Goal: Book appointment/travel/reservation

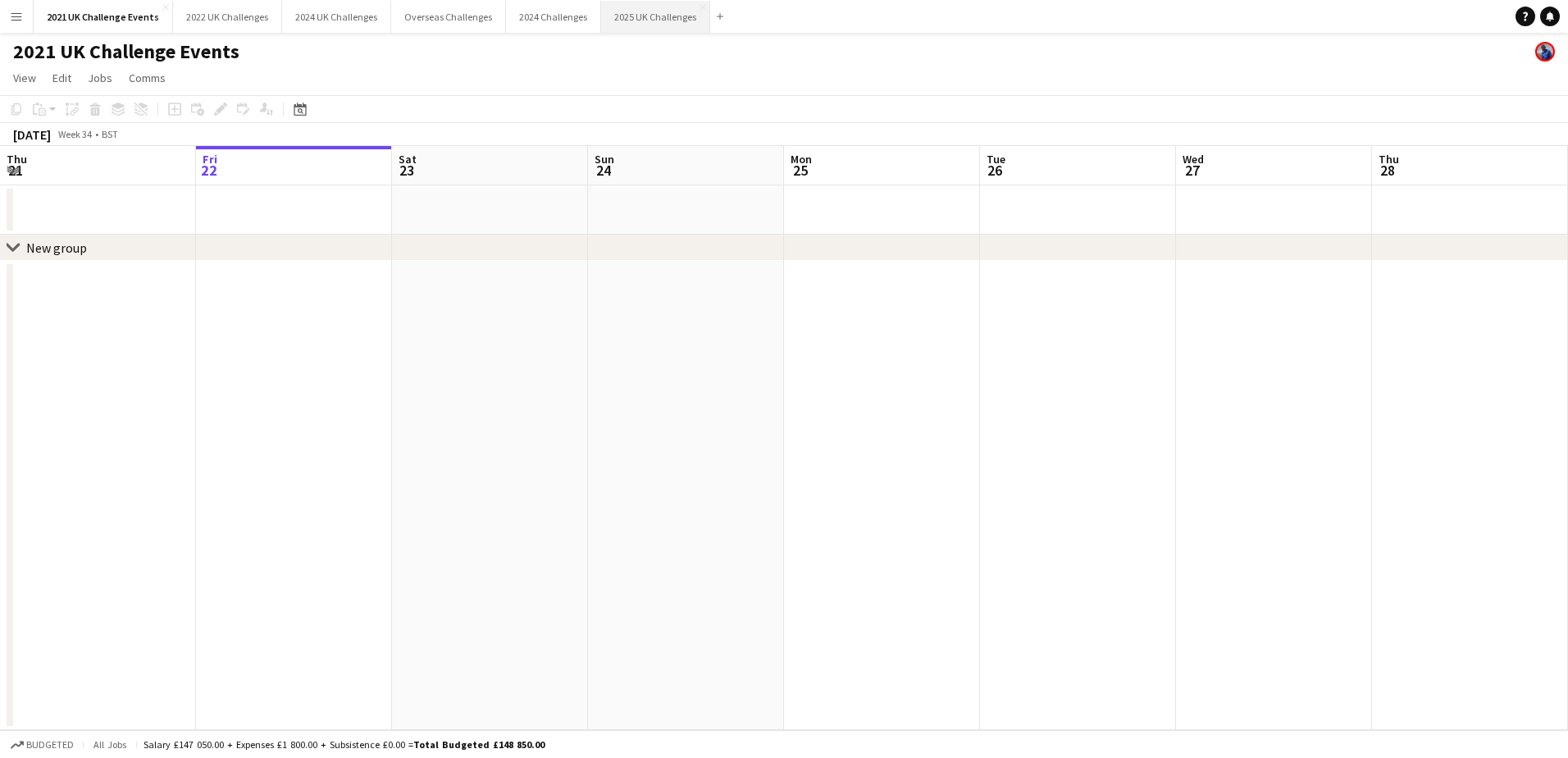
click at [622, 23] on button "2025 UK Challenges Close" at bounding box center [655, 17] width 109 height 32
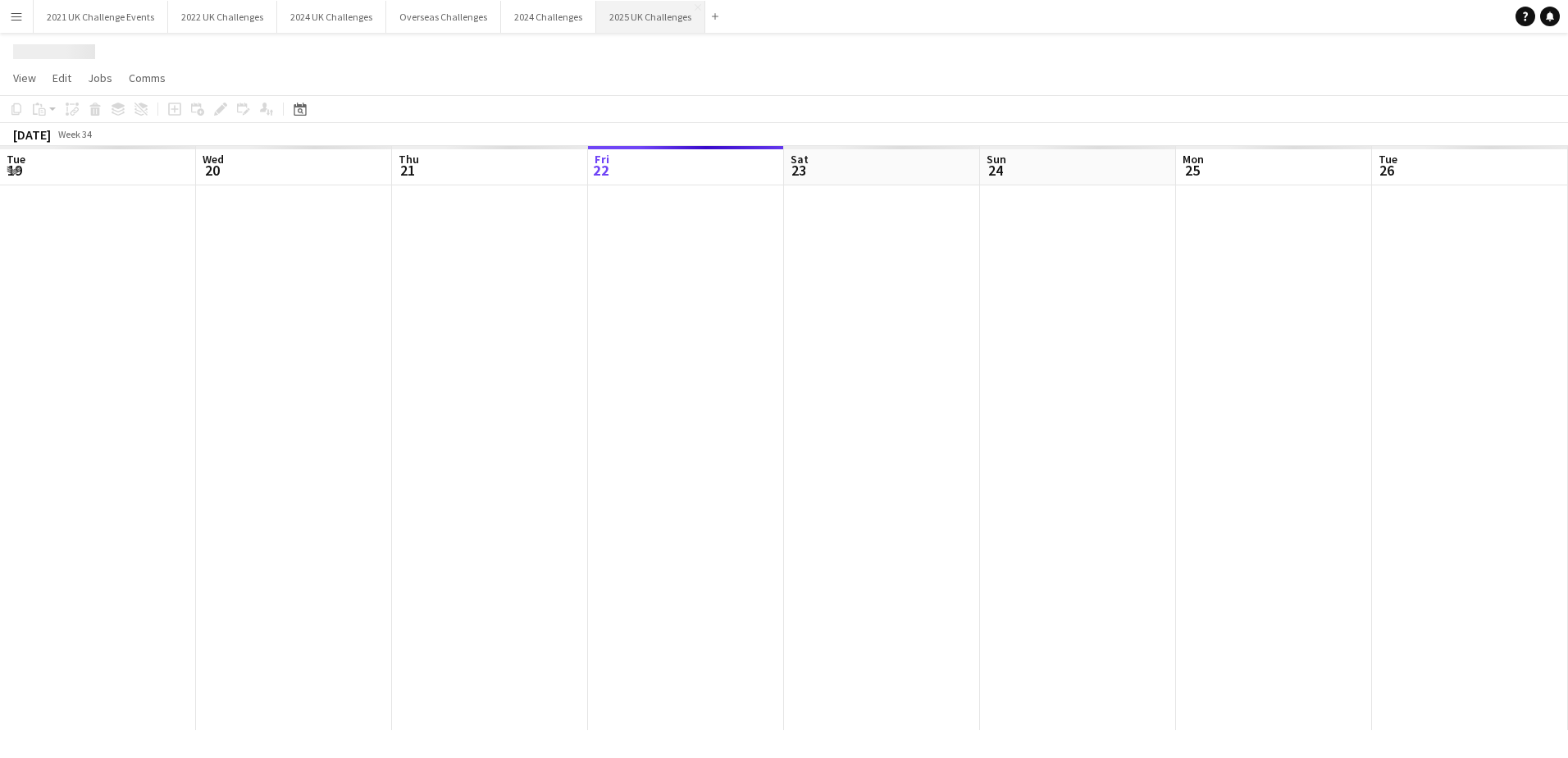
scroll to position [0, 392]
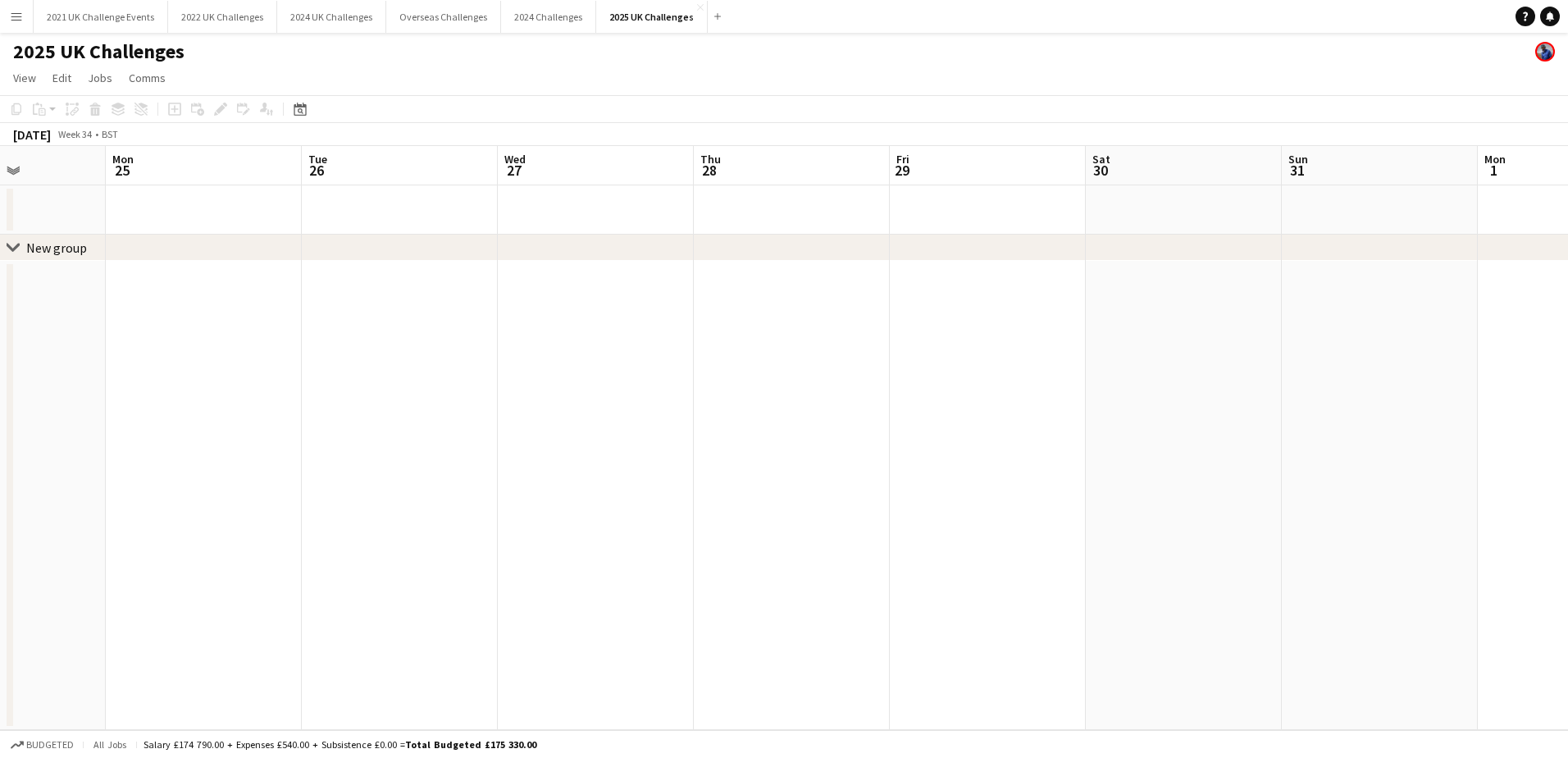
drag, startPoint x: 551, startPoint y: 340, endPoint x: 179, endPoint y: 342, distance: 372.0
click at [179, 342] on app-calendar-viewport "Fri 22 Sat 23 Sun 24 Mon 25 Tue 26 Wed 27 Thu 28 Fri 29 Sat 30 Sun 31 Mon 1 Tue…" at bounding box center [784, 438] width 1568 height 584
drag, startPoint x: 496, startPoint y: 380, endPoint x: 571, endPoint y: 402, distance: 78.2
click at [273, 380] on app-calendar-viewport "Sun 24 Mon 25 Tue 26 Wed 27 Thu 28 Fri 29 Sat 30 Sun 31 Mon 1 Tue 2 Wed 3 Thu 4…" at bounding box center [784, 438] width 1568 height 584
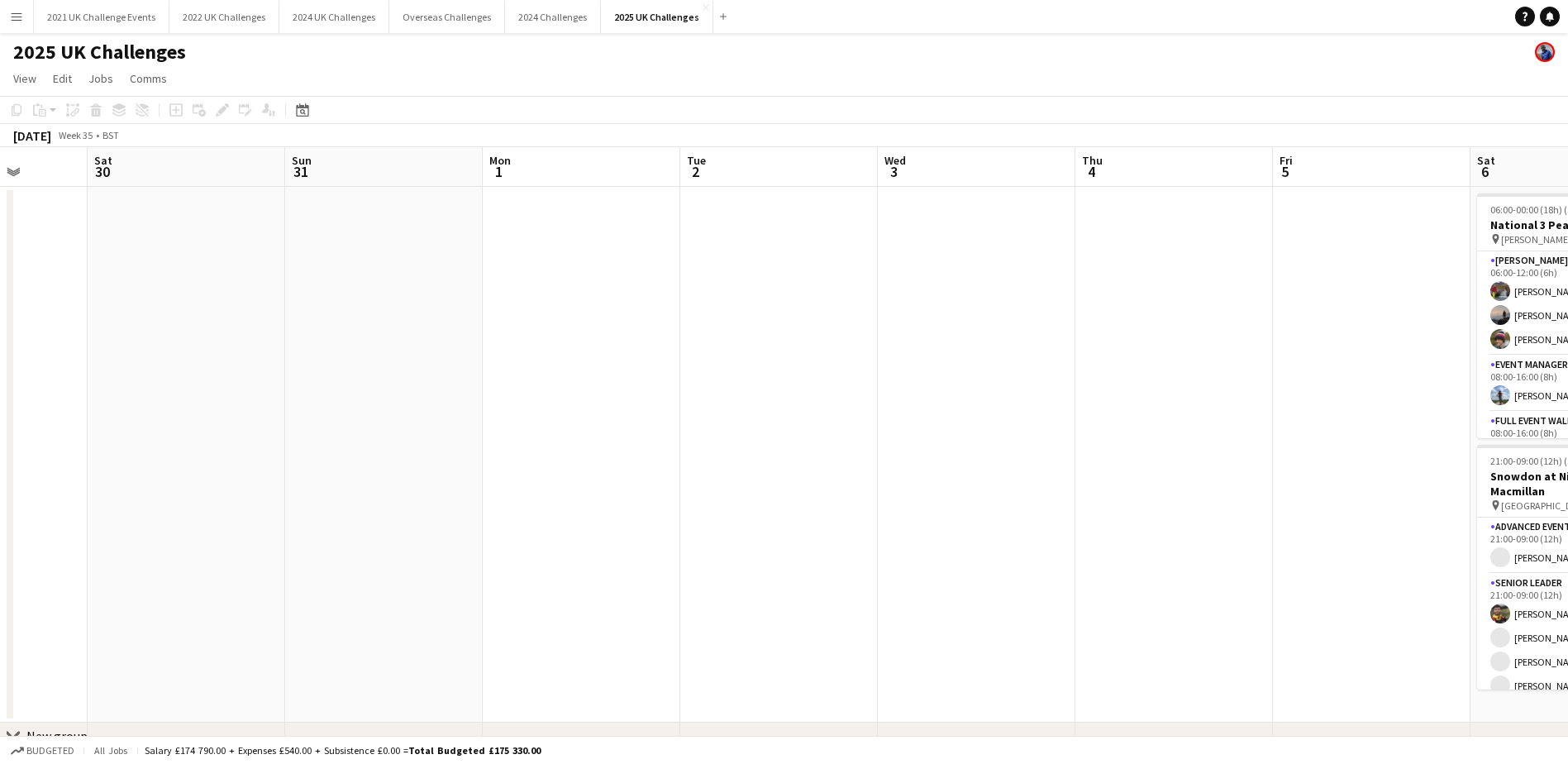
drag, startPoint x: 466, startPoint y: 407, endPoint x: 290, endPoint y: 399, distance: 176.2
click at [290, 399] on app-calendar-viewport "Wed 27 Thu 28 Fri 29 Sat 30 Sun 31 Mon 1 Tue 2 Wed 3 Thu 4 Fri 5 Sat 6 35/35 2 …" at bounding box center [784, 472] width 1568 height 652
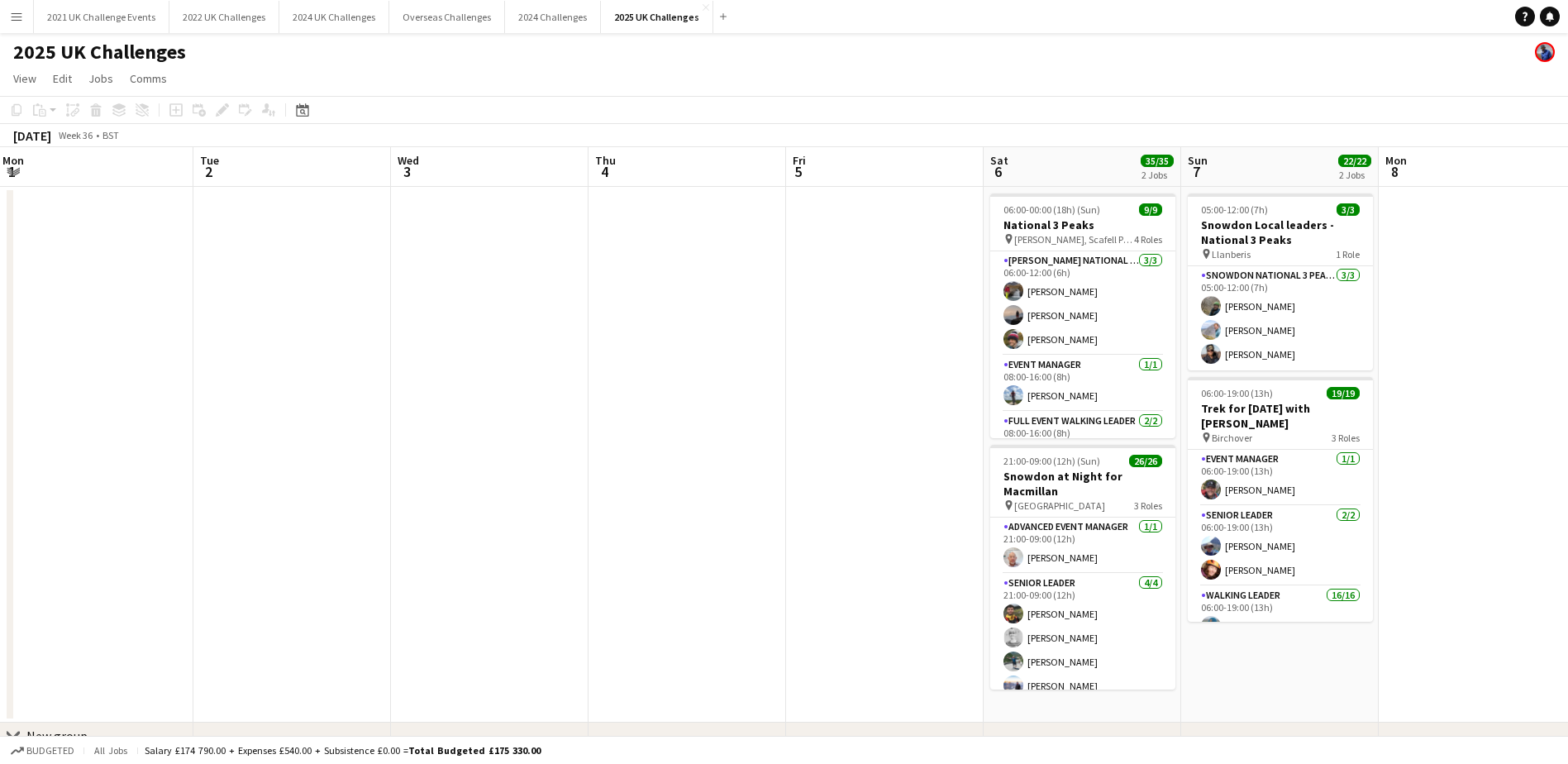
drag, startPoint x: 889, startPoint y: 362, endPoint x: 104, endPoint y: 374, distance: 785.1
click at [104, 374] on app-calendar-viewport "Fri 29 Sat 30 Sun 31 Mon 1 Tue 2 Wed 3 Thu 4 Fri 5 Sat 6 35/35 2 Jobs Sun 7 22/…" at bounding box center [784, 472] width 1568 height 652
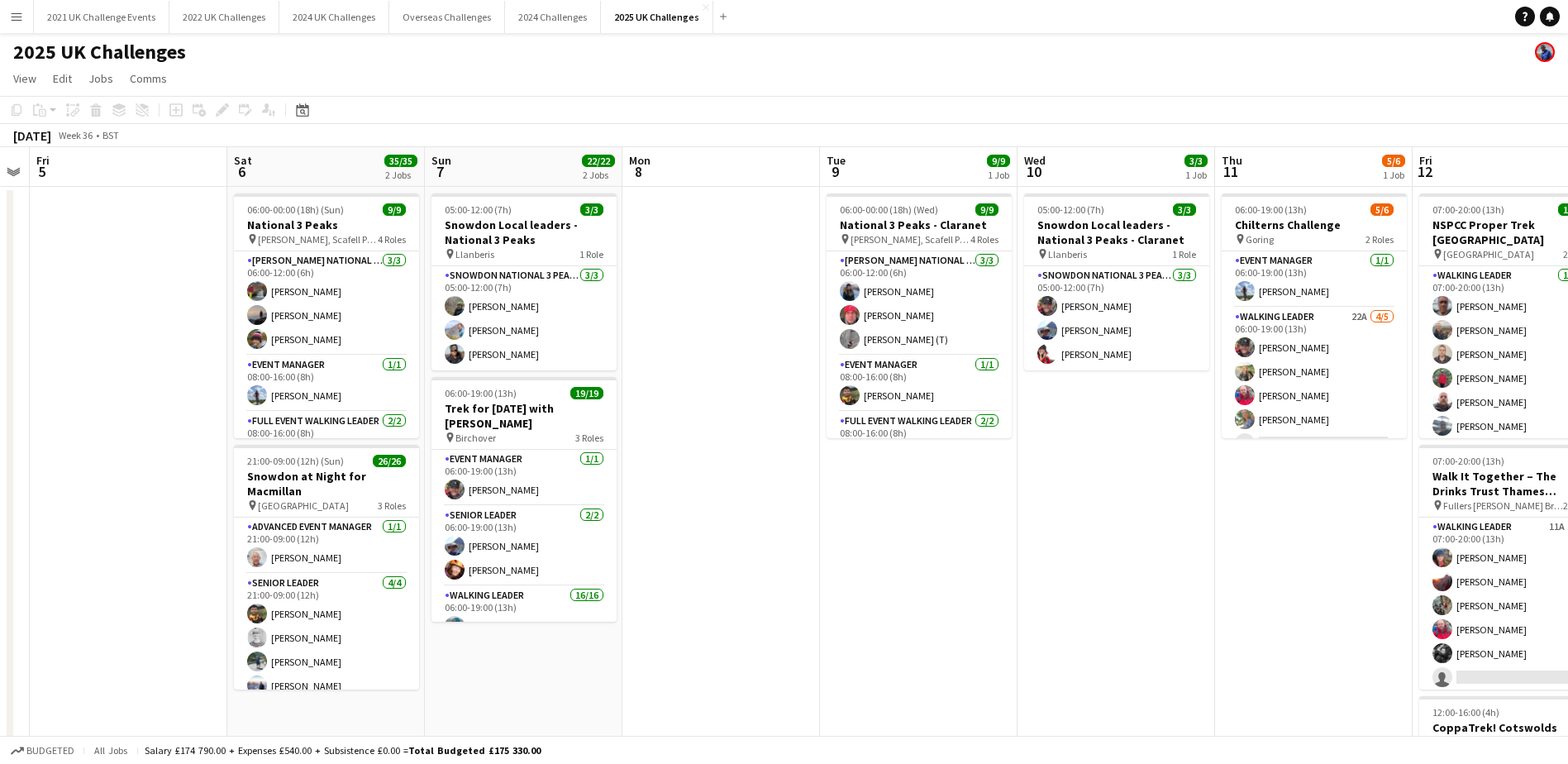
drag, startPoint x: 960, startPoint y: 407, endPoint x: 28, endPoint y: 397, distance: 932.1
click at [0, 391] on html "Menu Boards Boards Boards All jobs Status Workforce Workforce My Workforce Recr…" at bounding box center [784, 660] width 1568 height 1320
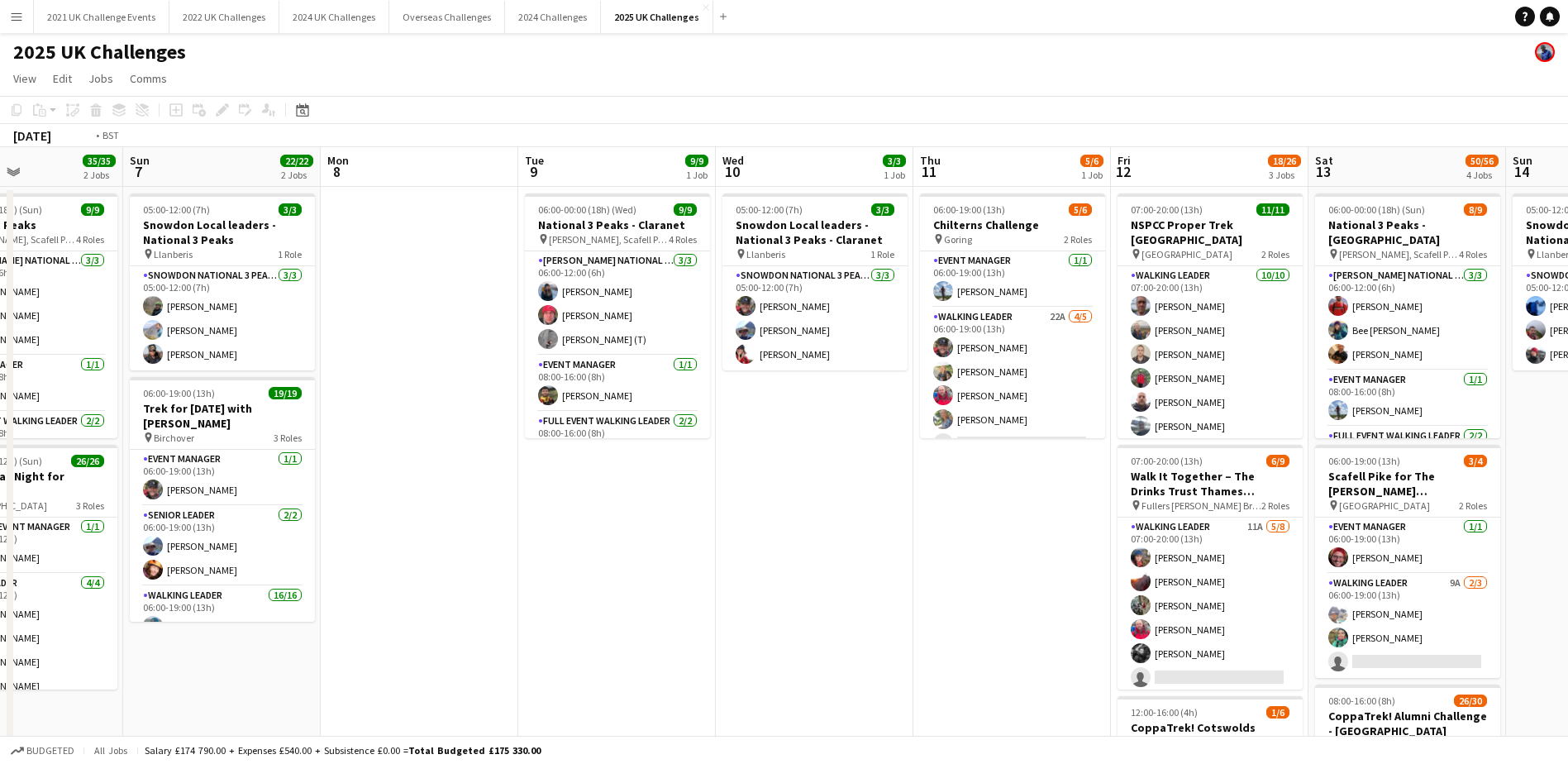
drag, startPoint x: 624, startPoint y: 394, endPoint x: 73, endPoint y: 441, distance: 553.0
click at [73, 441] on app-calendar-viewport "Tue 2 Wed 3 Thu 4 Fri 5 Sat 6 35/35 2 Jobs Sun 7 22/22 2 Jobs Mon 8 Tue 9 9/9 1…" at bounding box center [784, 719] width 1568 height 1144
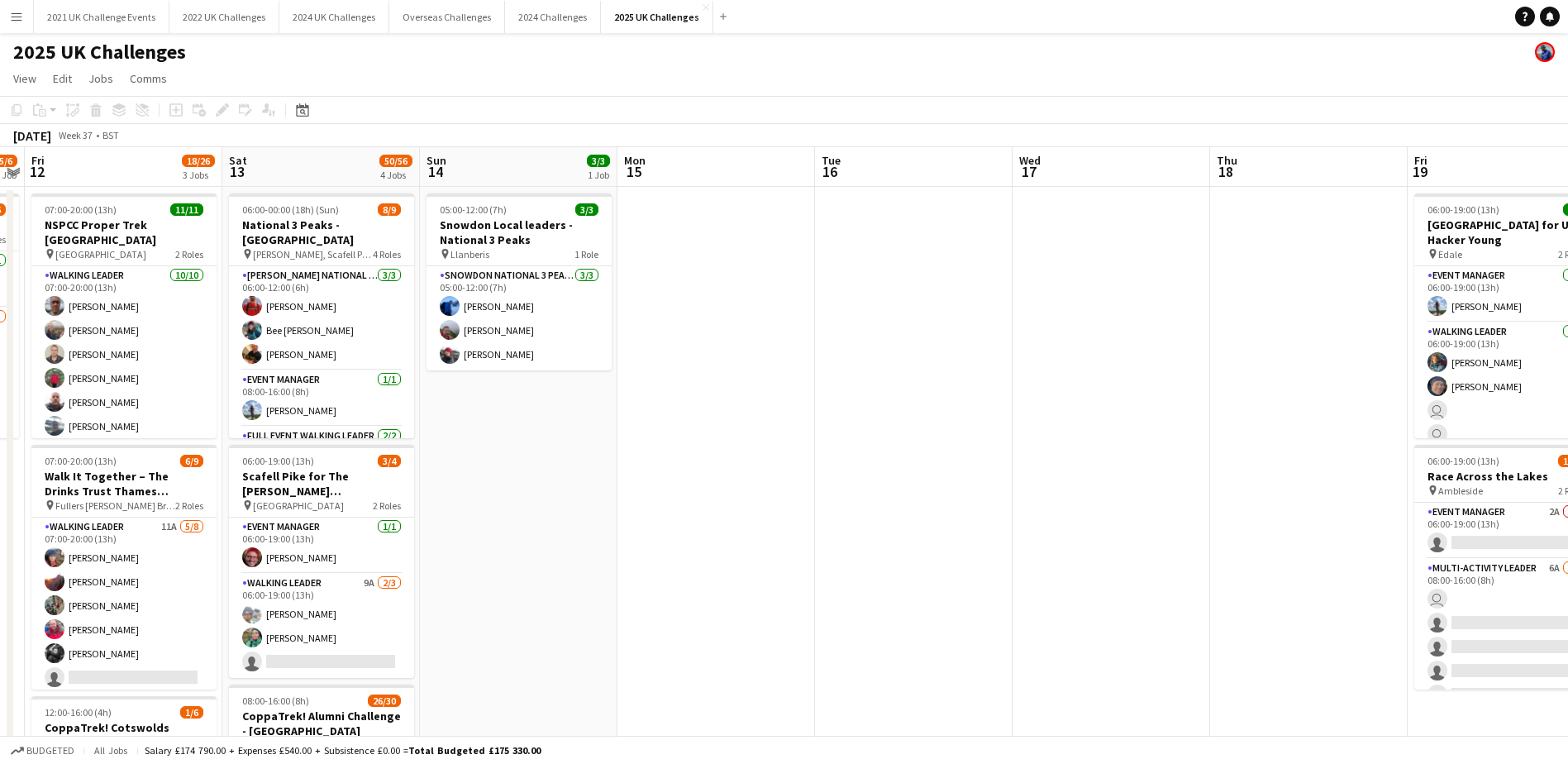
drag, startPoint x: 335, startPoint y: 457, endPoint x: 549, endPoint y: 448, distance: 214.2
click at [0, 454] on html "Menu Boards Boards Boards All jobs Status Workforce Workforce My Workforce Recr…" at bounding box center [784, 660] width 1568 height 1320
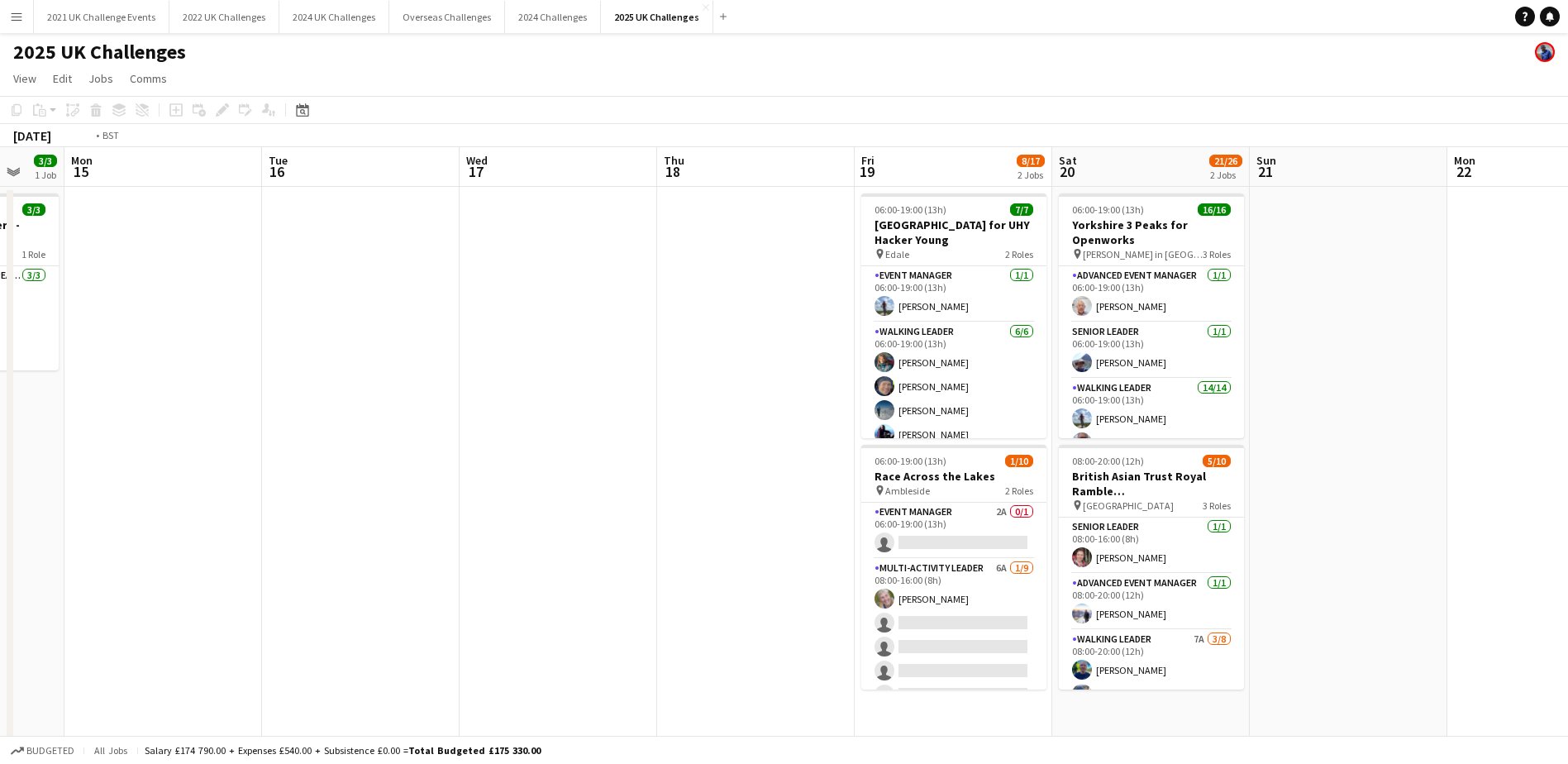
scroll to position [0, 646]
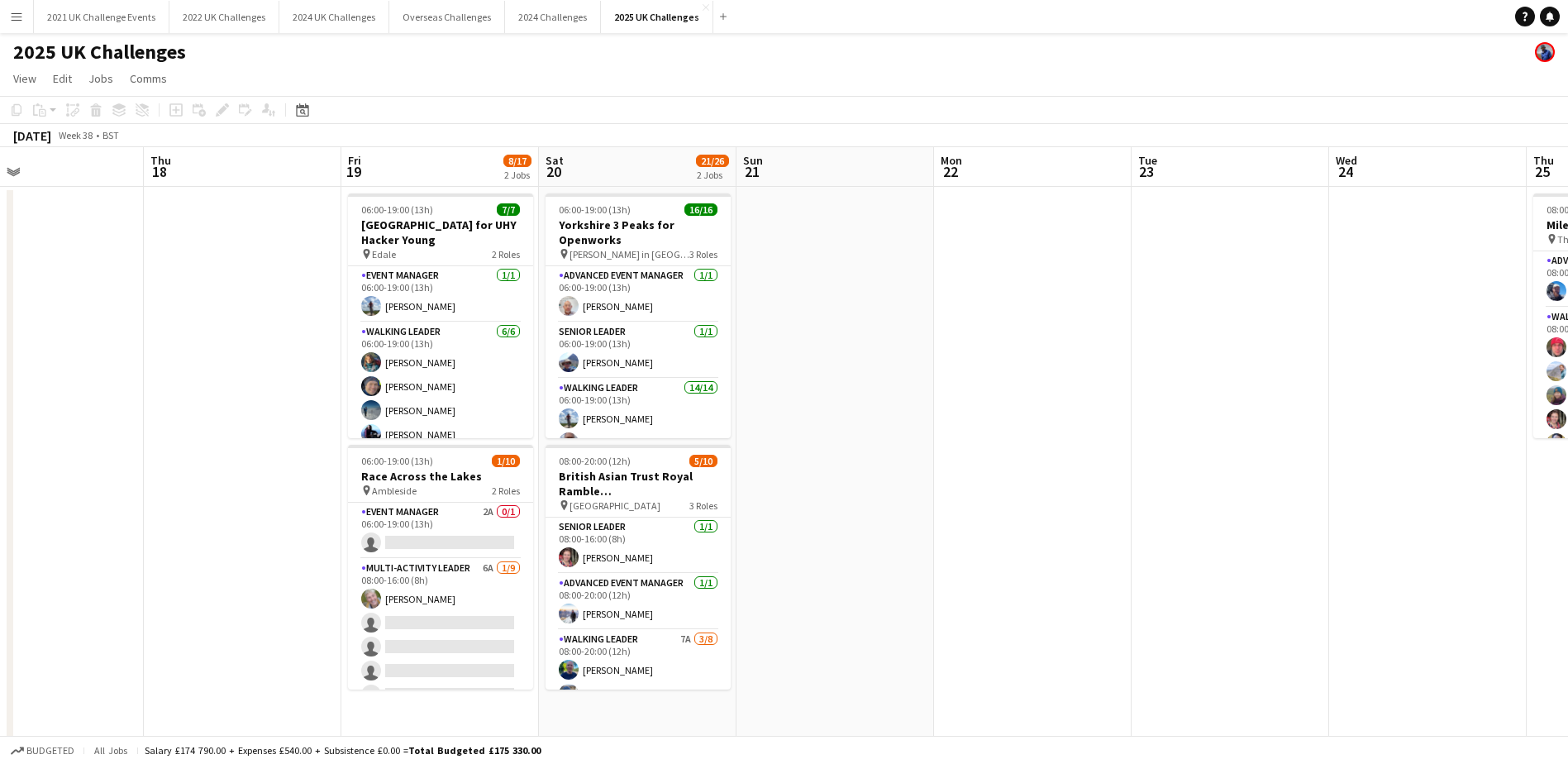
drag, startPoint x: 1026, startPoint y: 440, endPoint x: -3, endPoint y: 470, distance: 1029.4
click at [0, 470] on html "Menu Boards Boards Boards All jobs Status Workforce Workforce My Workforce Recr…" at bounding box center [784, 660] width 1568 height 1320
click at [302, 108] on icon at bounding box center [302, 110] width 13 height 14
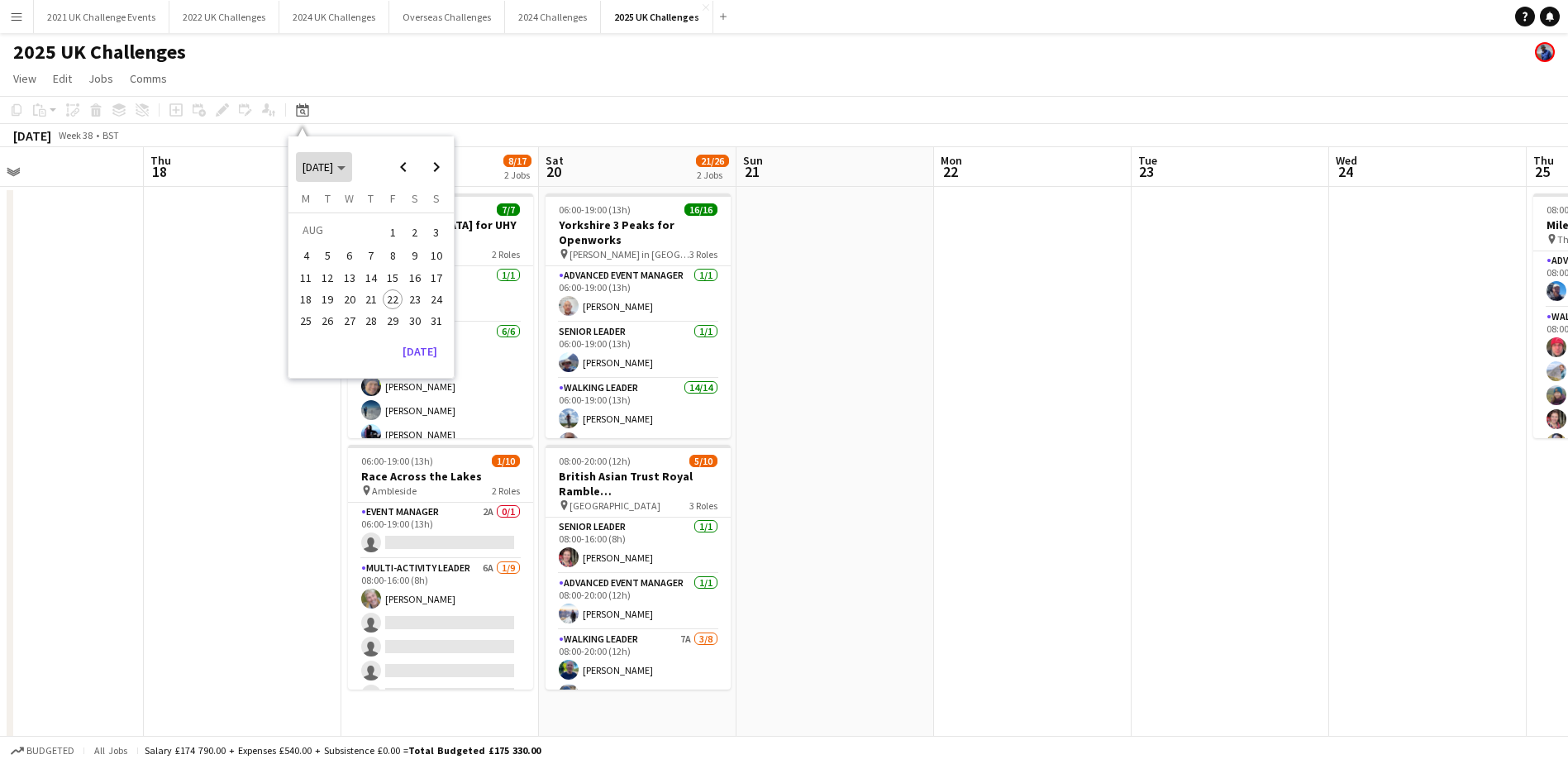
click at [346, 170] on polygon "Choose month and year" at bounding box center [341, 168] width 8 height 4
click at [372, 168] on span "Choose date" at bounding box center [338, 166] width 85 height 40
click at [437, 169] on span "Next month" at bounding box center [436, 166] width 33 height 33
click at [419, 297] on span "18" at bounding box center [415, 295] width 19 height 19
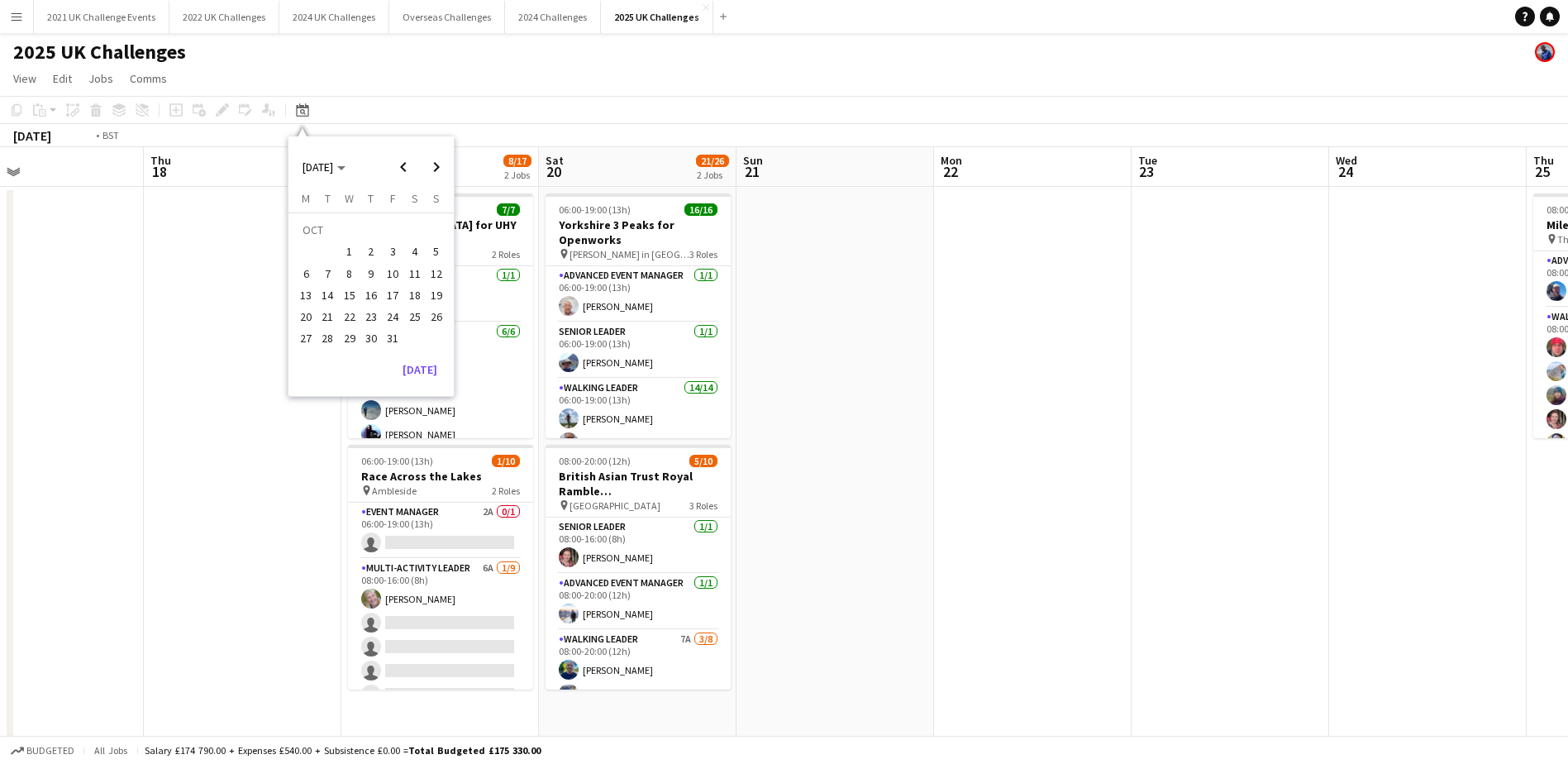
scroll to position [0, 569]
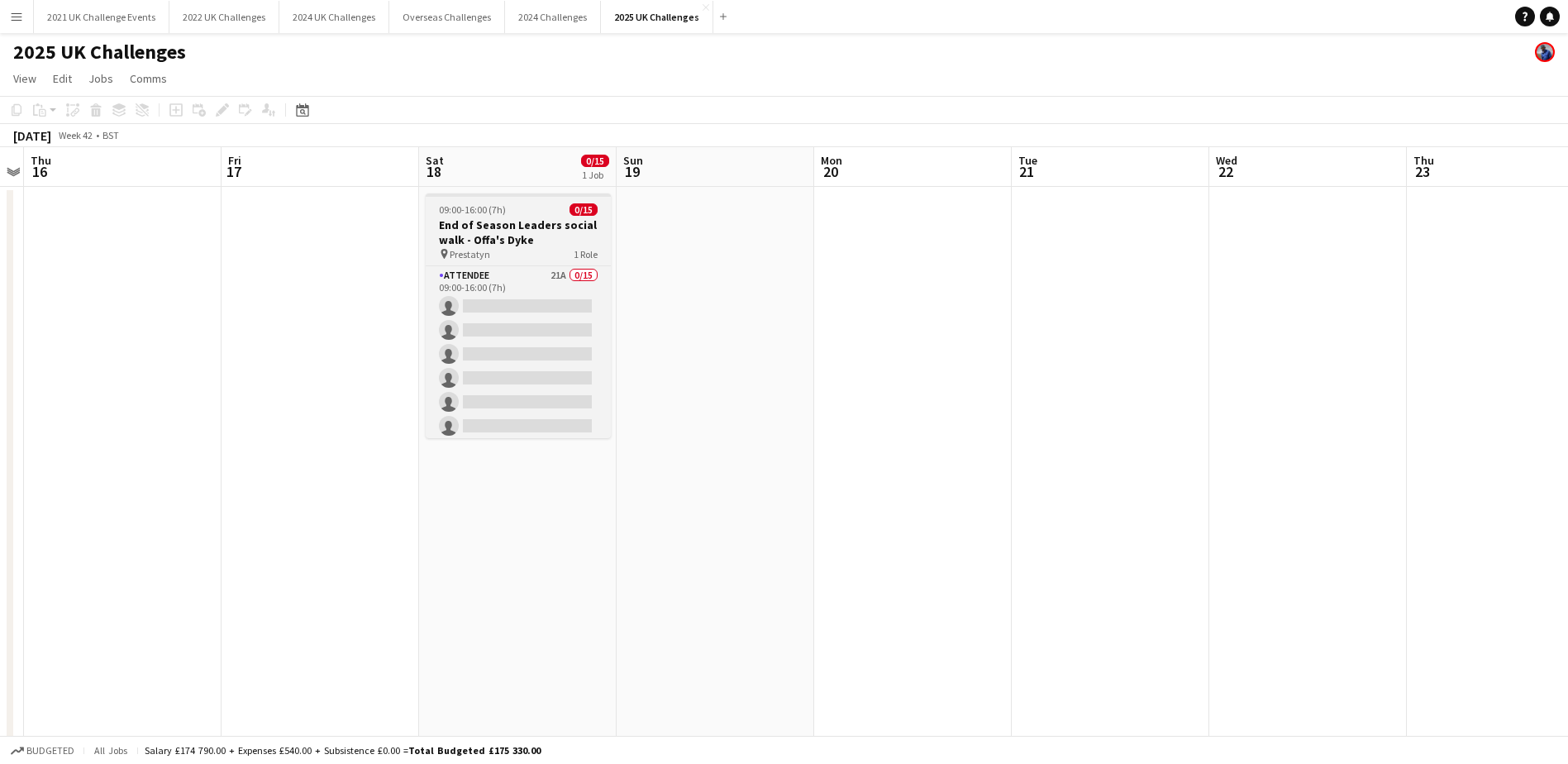
click at [554, 234] on h3 "End of Season Leaders social walk - Offa's Dyke" at bounding box center [518, 232] width 185 height 30
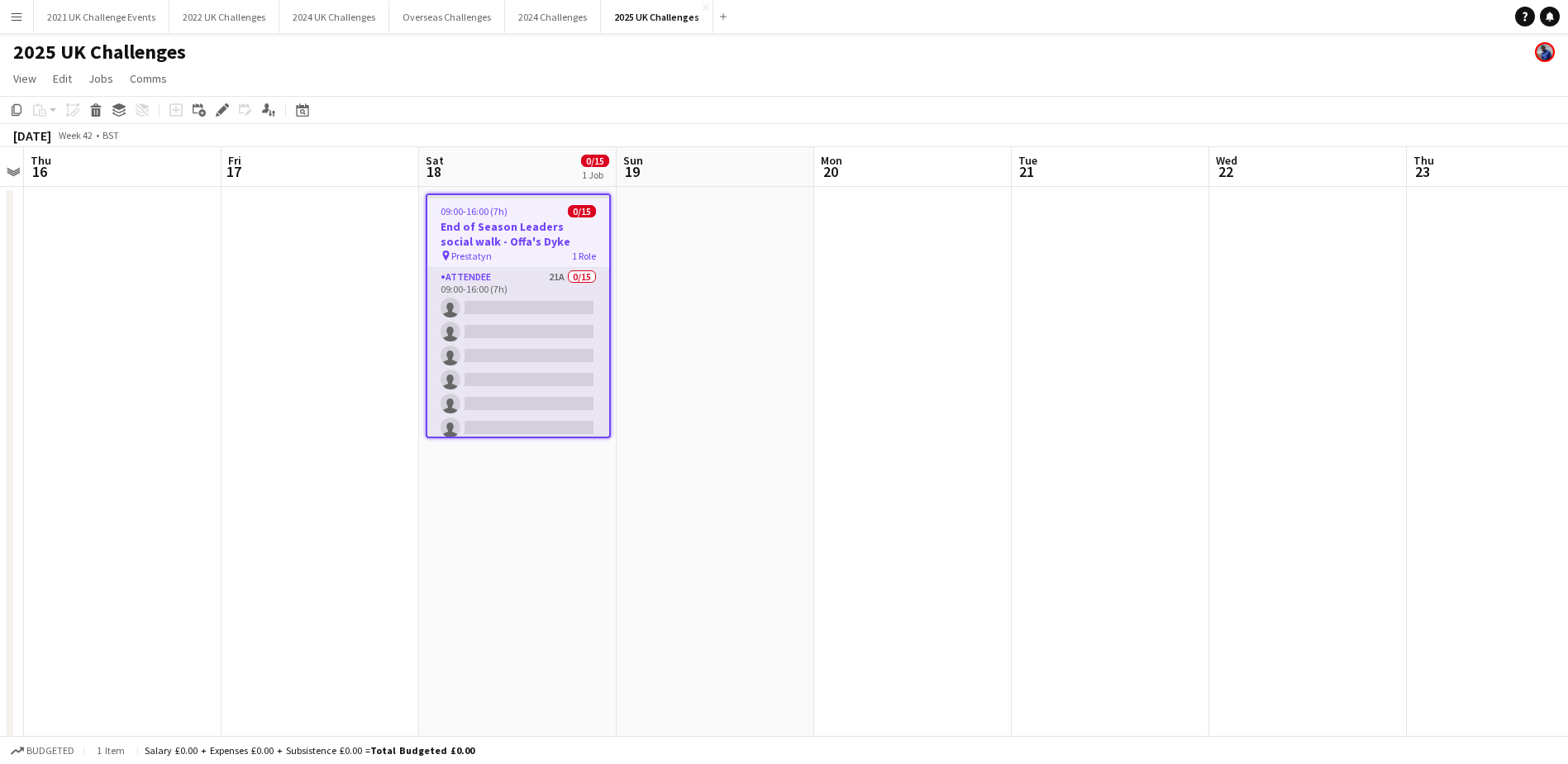
click at [530, 303] on app-card-role "Attendee 21A 0/15 09:00-16:00 (7h) single-neutral-actions single-neutral-action…" at bounding box center [518, 464] width 182 height 392
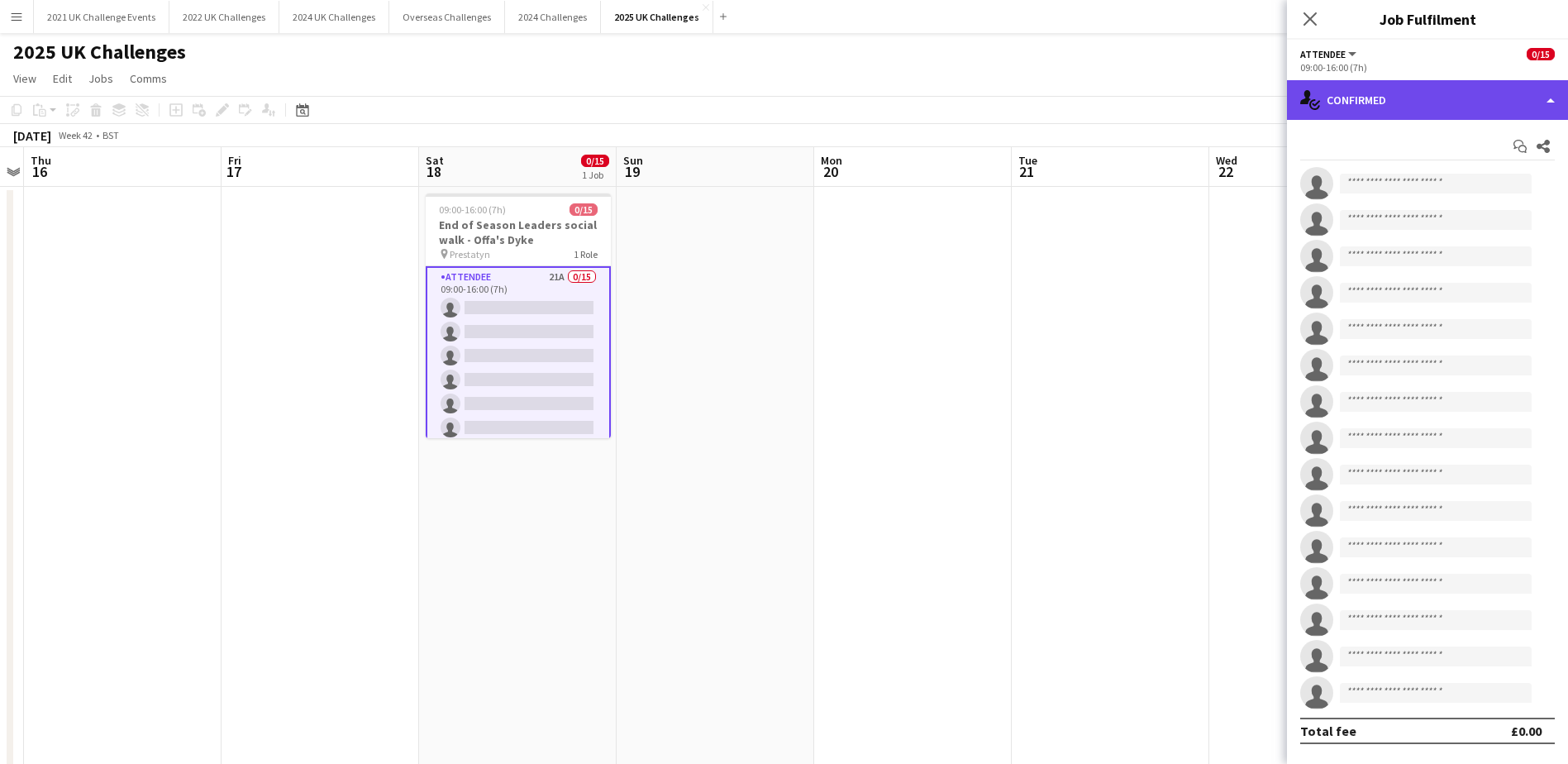
click at [1492, 103] on div "single-neutral-actions-check-2 Confirmed" at bounding box center [1428, 100] width 281 height 40
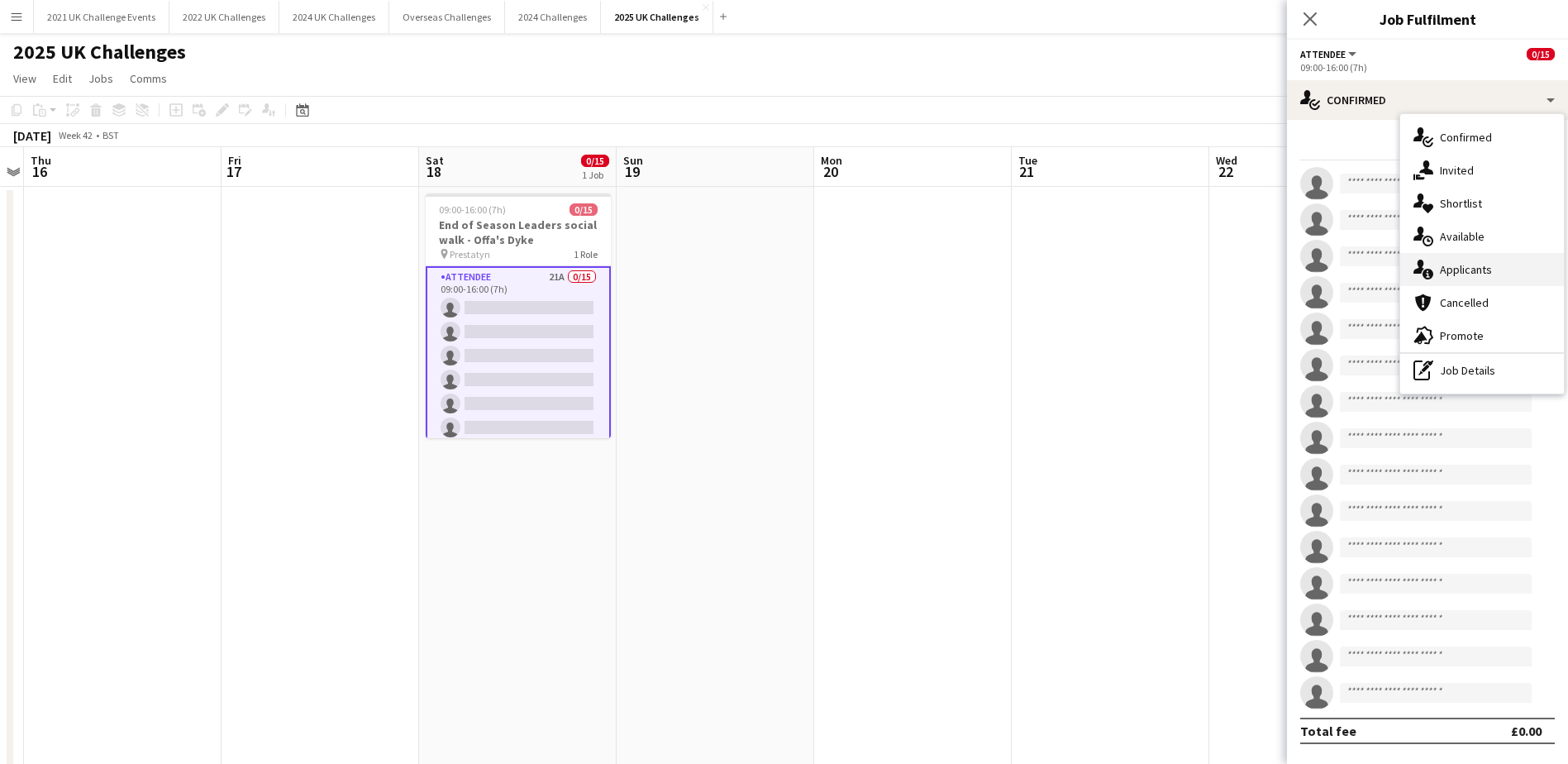
click at [1494, 270] on div "single-neutral-actions-information Applicants" at bounding box center [1483, 269] width 164 height 33
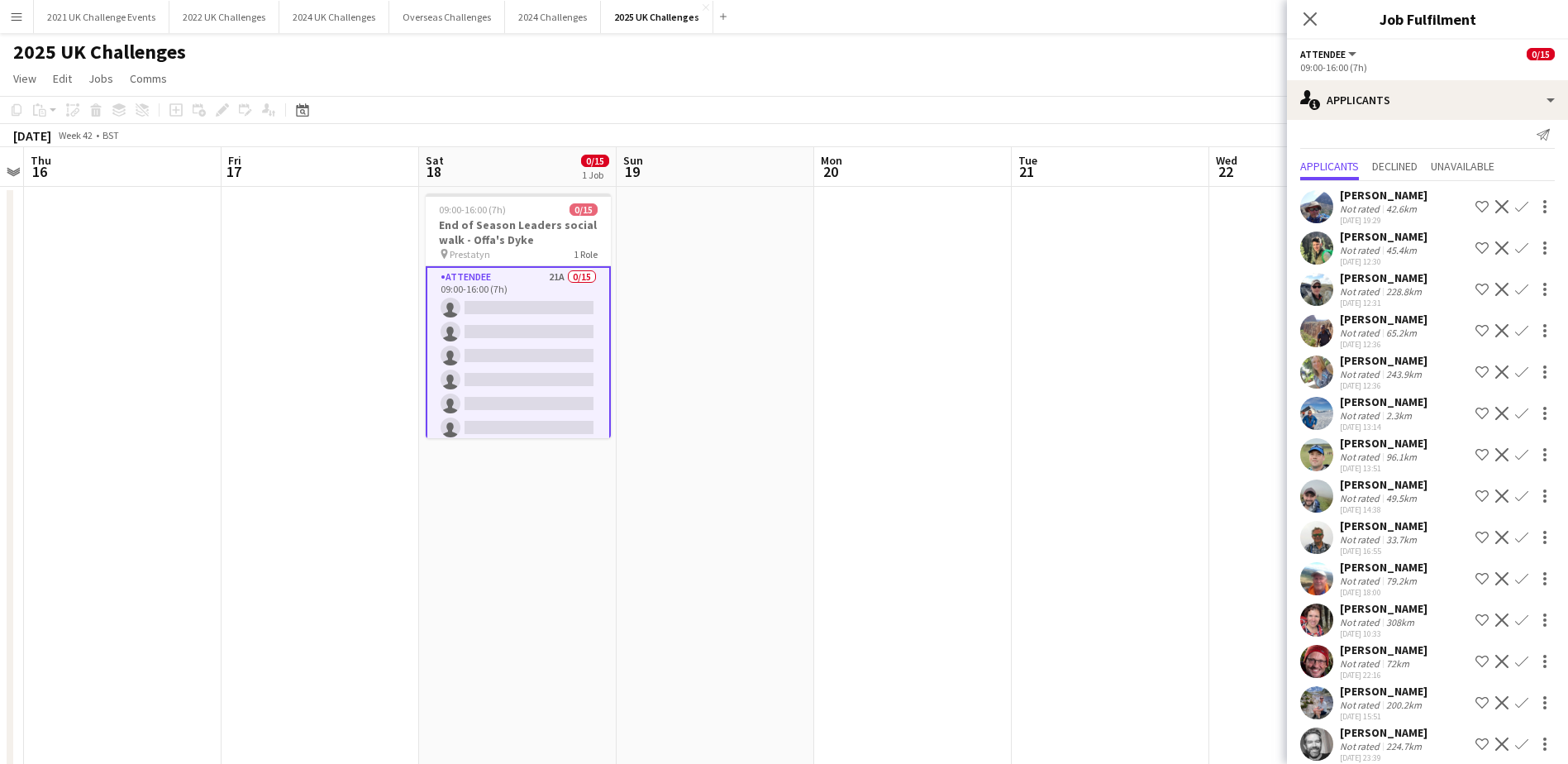
scroll to position [0, 0]
